Goal: Use online tool/utility: Utilize a website feature to perform a specific function

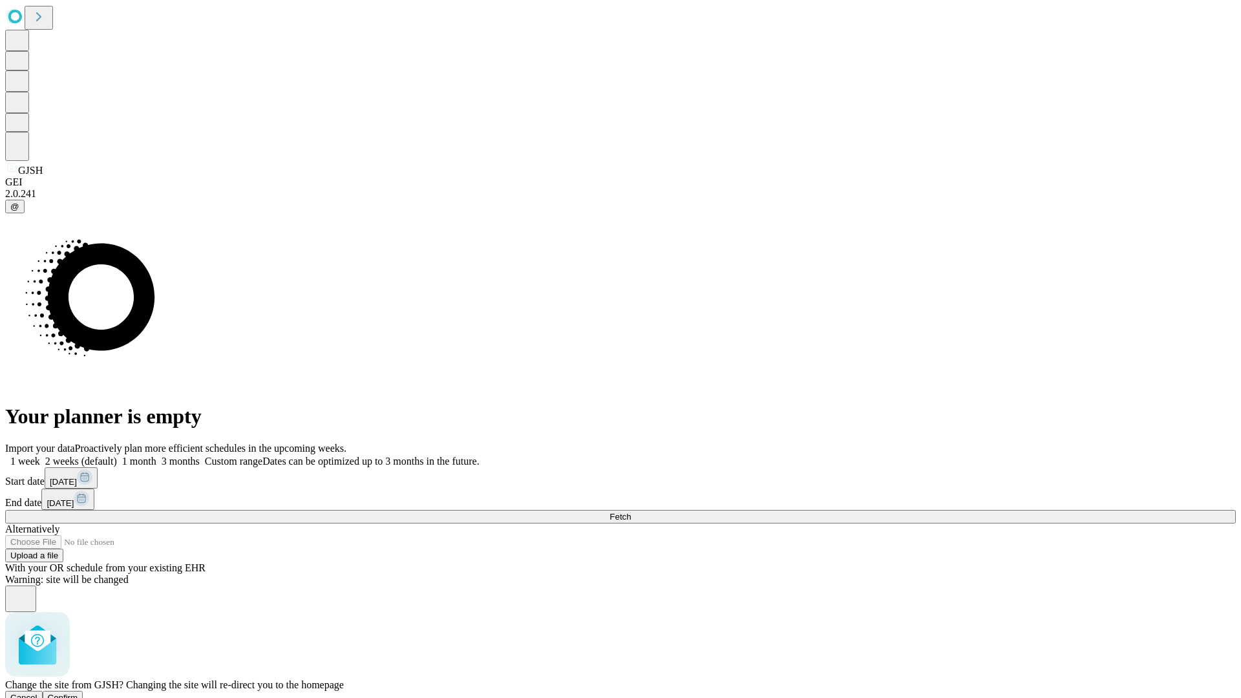
click at [78, 693] on span "Confirm" at bounding box center [63, 698] width 30 height 10
click at [117, 456] on label "2 weeks (default)" at bounding box center [78, 461] width 77 height 11
click at [631, 512] on span "Fetch" at bounding box center [619, 517] width 21 height 10
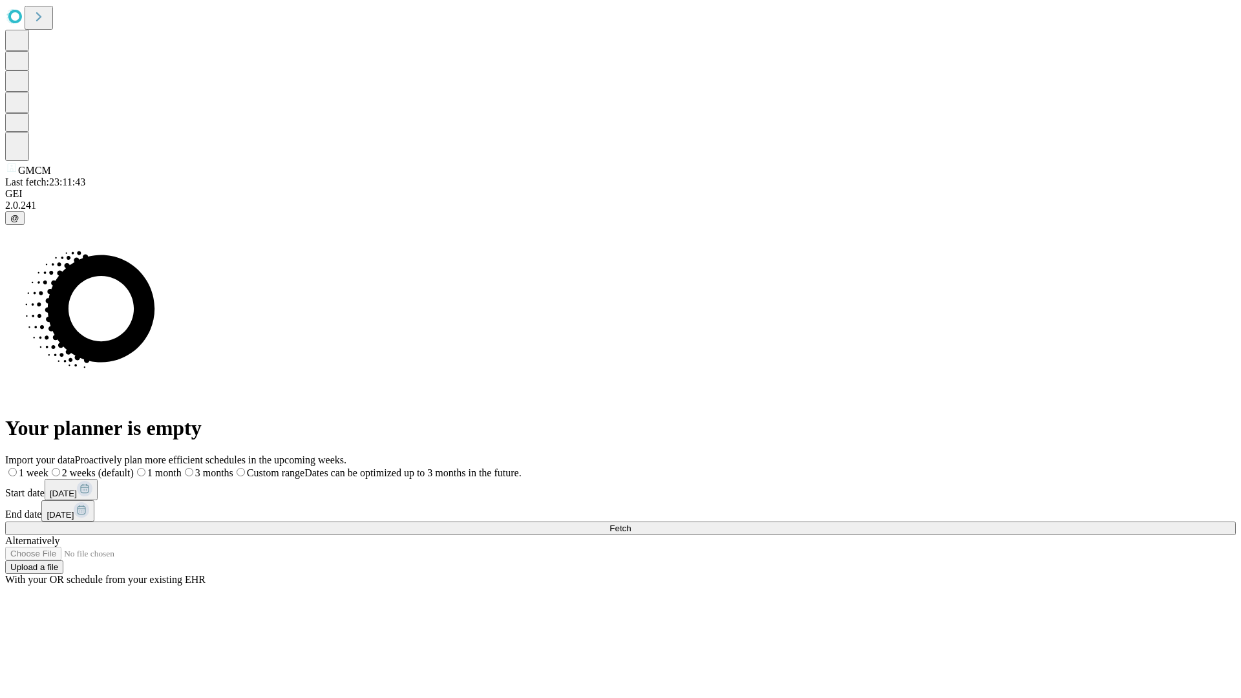
click at [631, 524] on span "Fetch" at bounding box center [619, 529] width 21 height 10
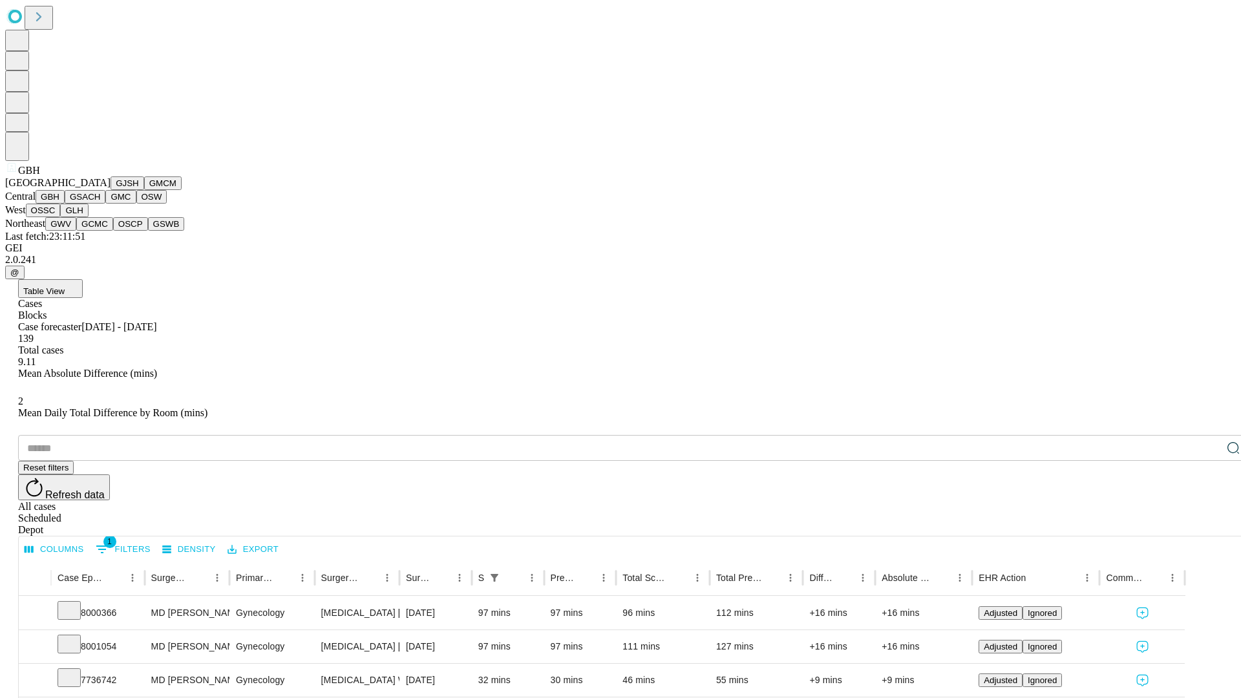
click at [100, 204] on button "GSACH" at bounding box center [85, 197] width 41 height 14
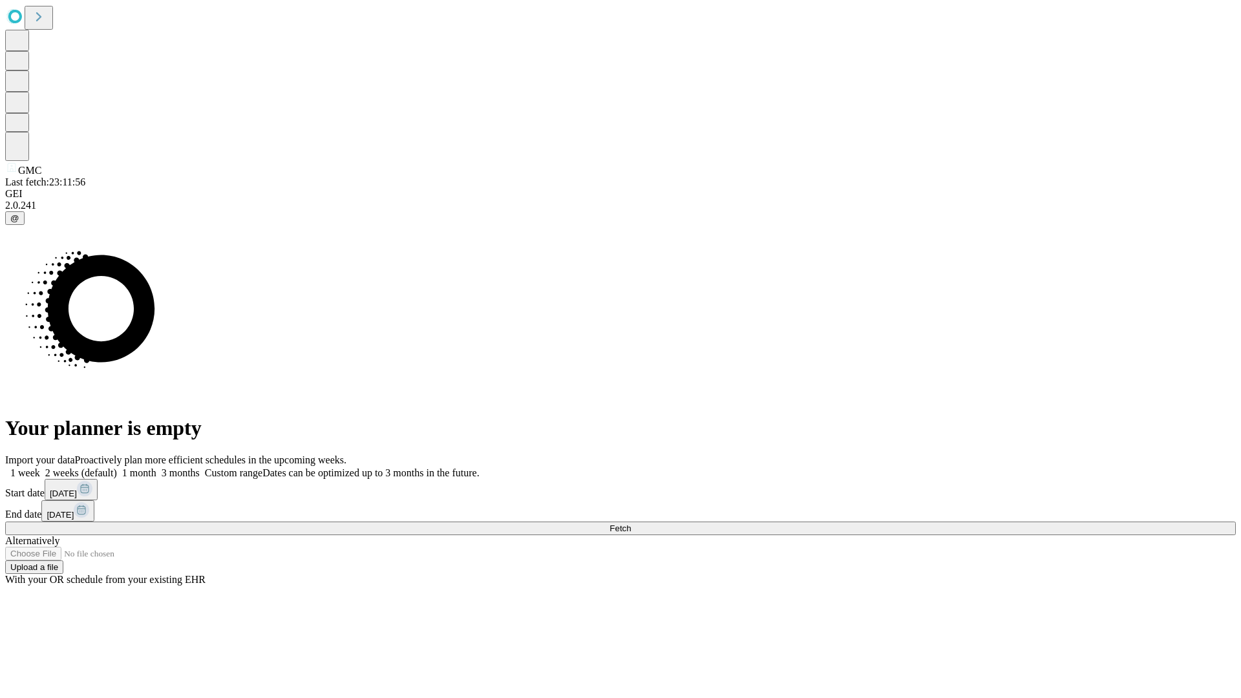
click at [631, 524] on span "Fetch" at bounding box center [619, 529] width 21 height 10
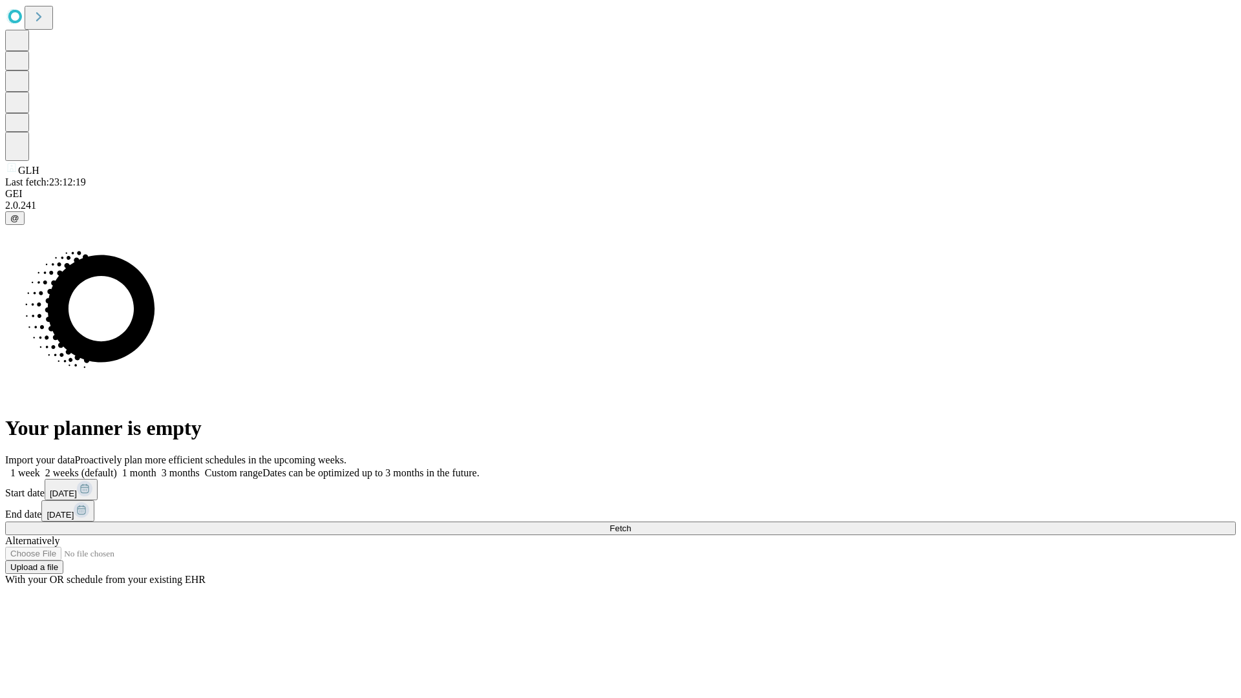
click at [631, 524] on span "Fetch" at bounding box center [619, 529] width 21 height 10
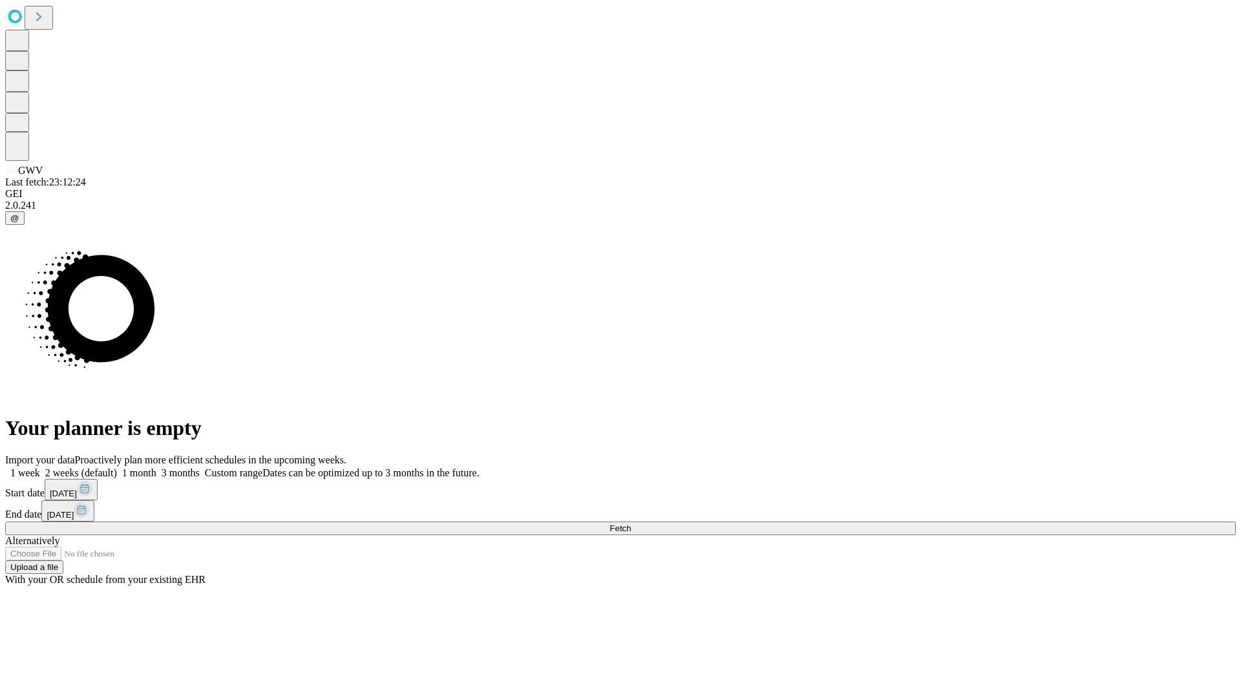
click at [117, 467] on label "2 weeks (default)" at bounding box center [78, 472] width 77 height 11
click at [631, 524] on span "Fetch" at bounding box center [619, 529] width 21 height 10
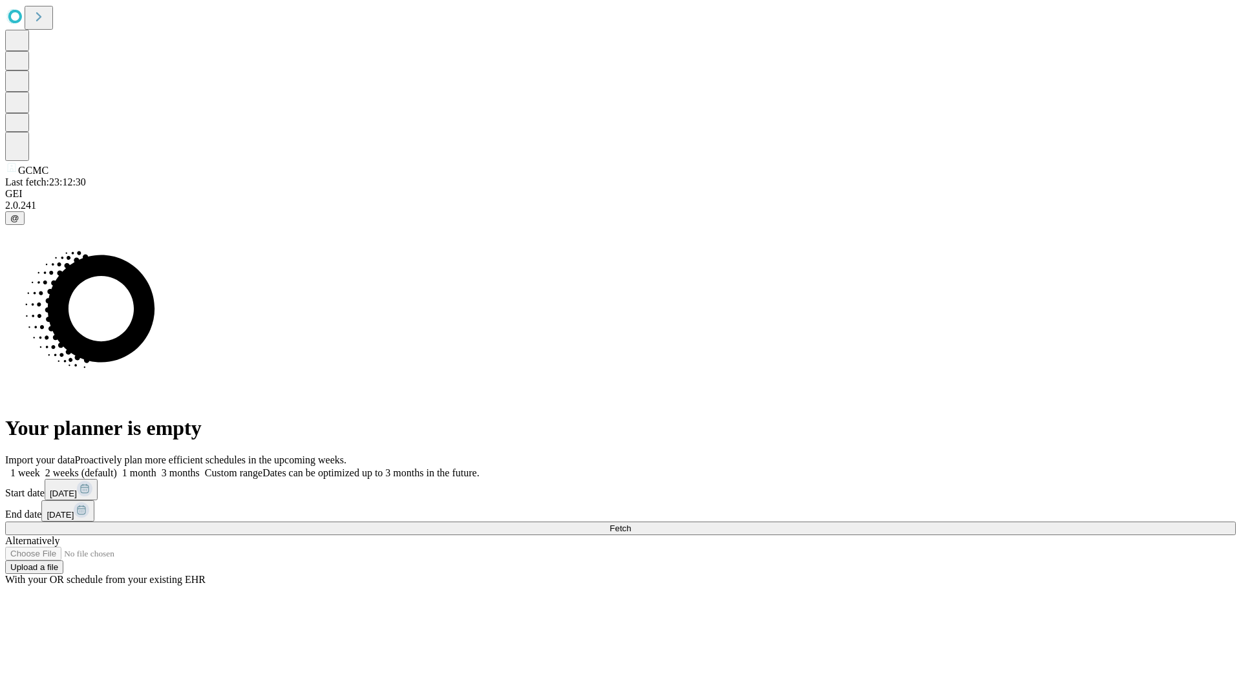
click at [117, 467] on label "2 weeks (default)" at bounding box center [78, 472] width 77 height 11
click at [631, 524] on span "Fetch" at bounding box center [619, 529] width 21 height 10
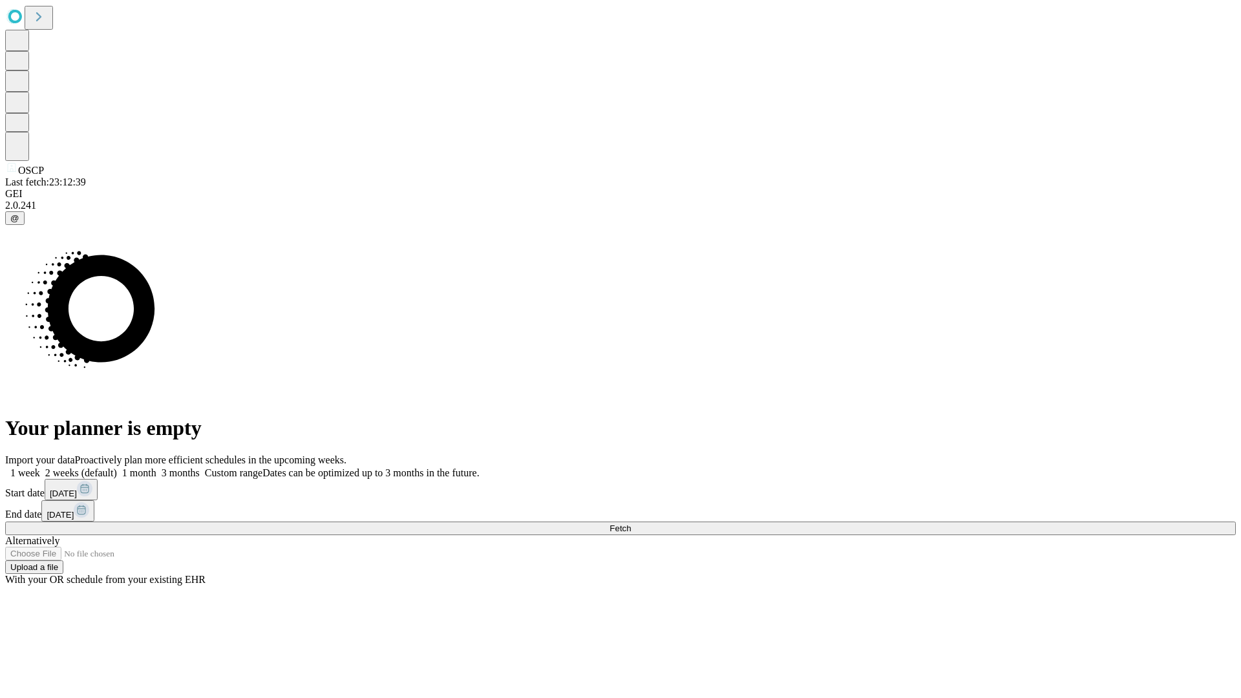
click at [117, 467] on label "2 weeks (default)" at bounding box center [78, 472] width 77 height 11
click at [631, 524] on span "Fetch" at bounding box center [619, 529] width 21 height 10
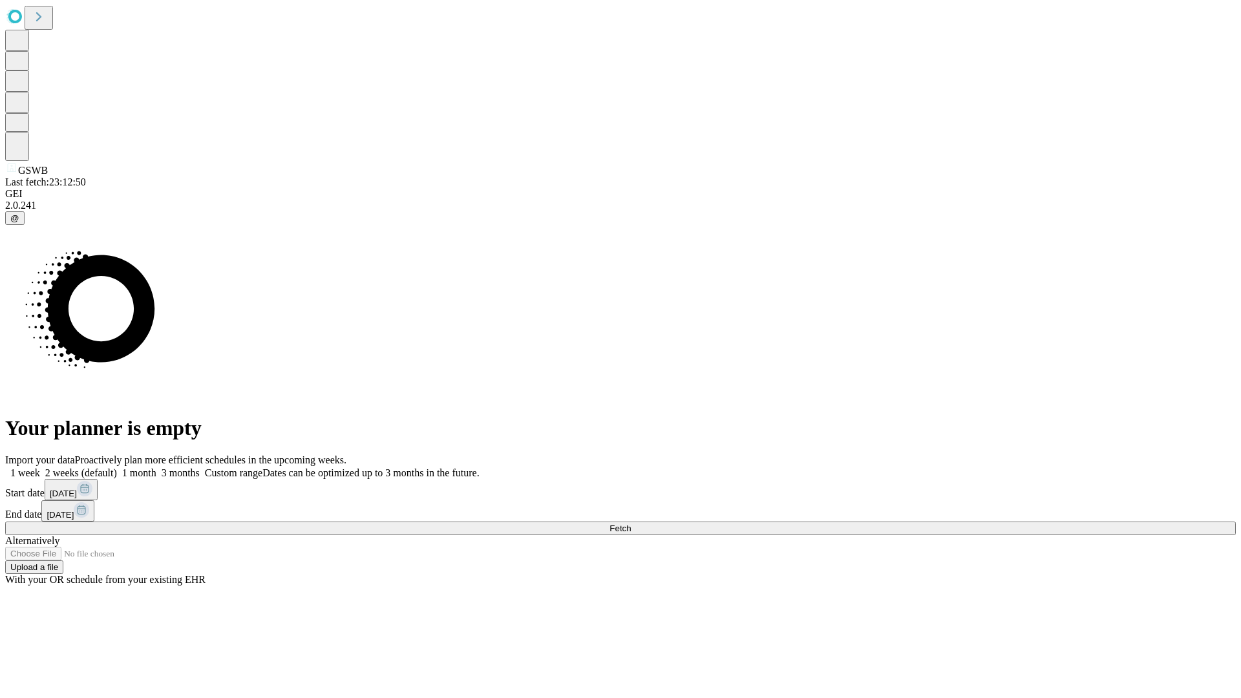
click at [117, 467] on label "2 weeks (default)" at bounding box center [78, 472] width 77 height 11
click at [631, 524] on span "Fetch" at bounding box center [619, 529] width 21 height 10
